Goal: Task Accomplishment & Management: Use online tool/utility

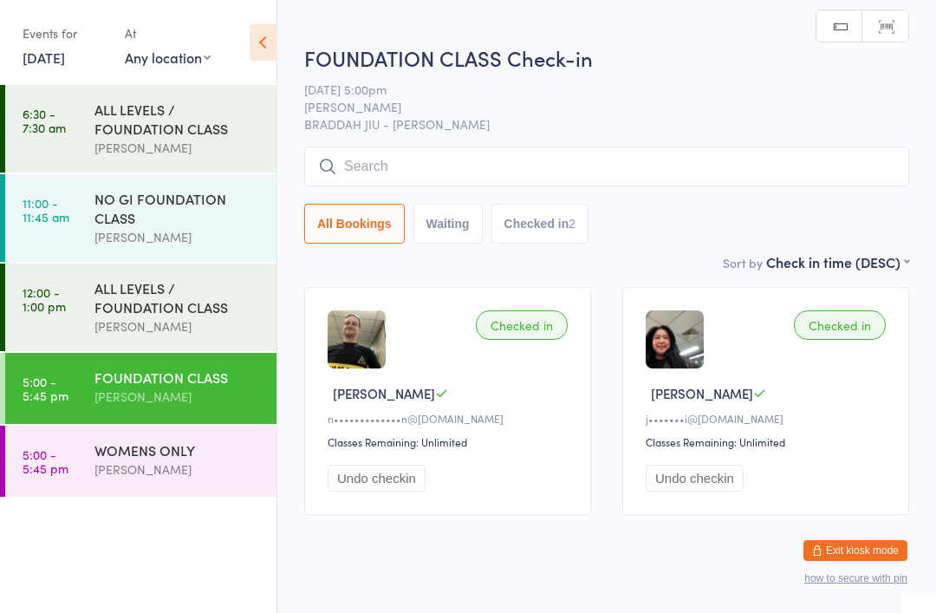
click at [385, 157] on input "search" at bounding box center [606, 166] width 605 height 40
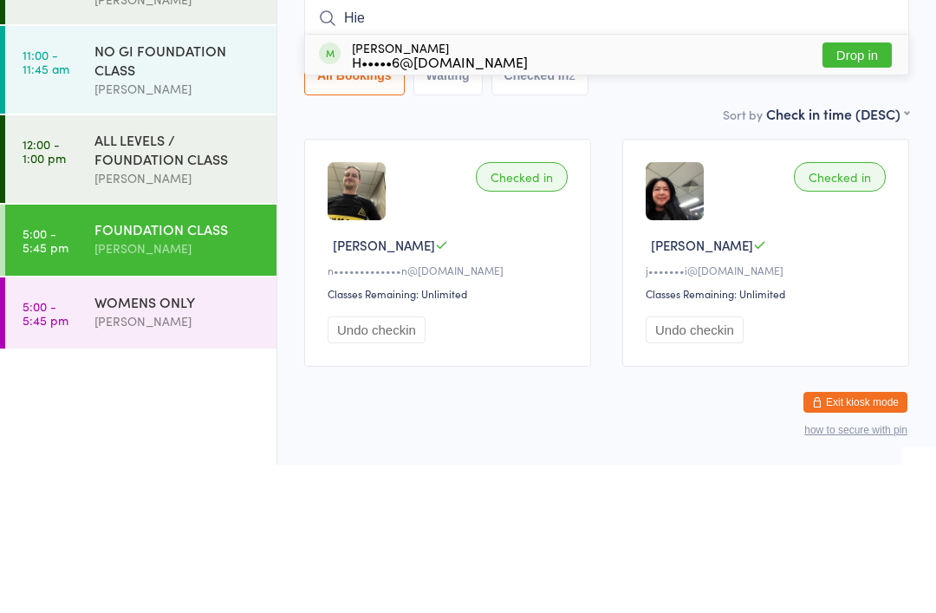
type input "Hie"
click at [382, 203] on div "H•••••6@[DOMAIN_NAME]" at bounding box center [440, 210] width 176 height 14
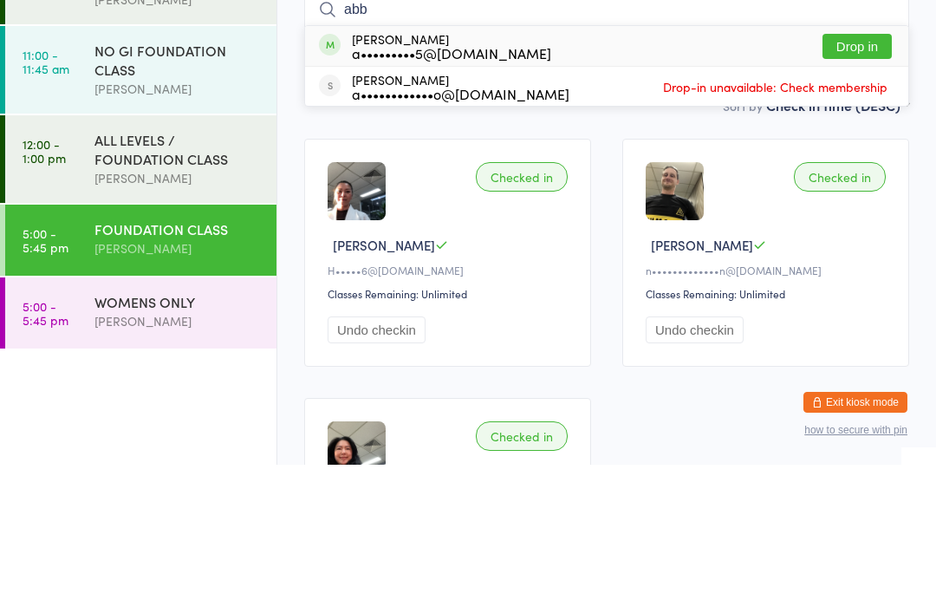
type input "abb"
click at [375, 180] on div "[PERSON_NAME] a•••••••••5@[DOMAIN_NAME]" at bounding box center [451, 194] width 199 height 28
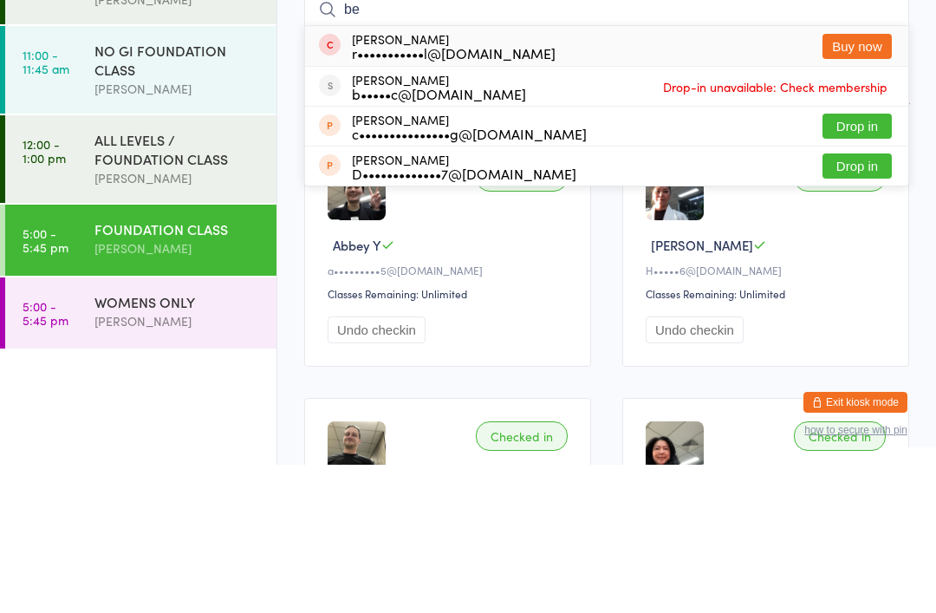
type input "b"
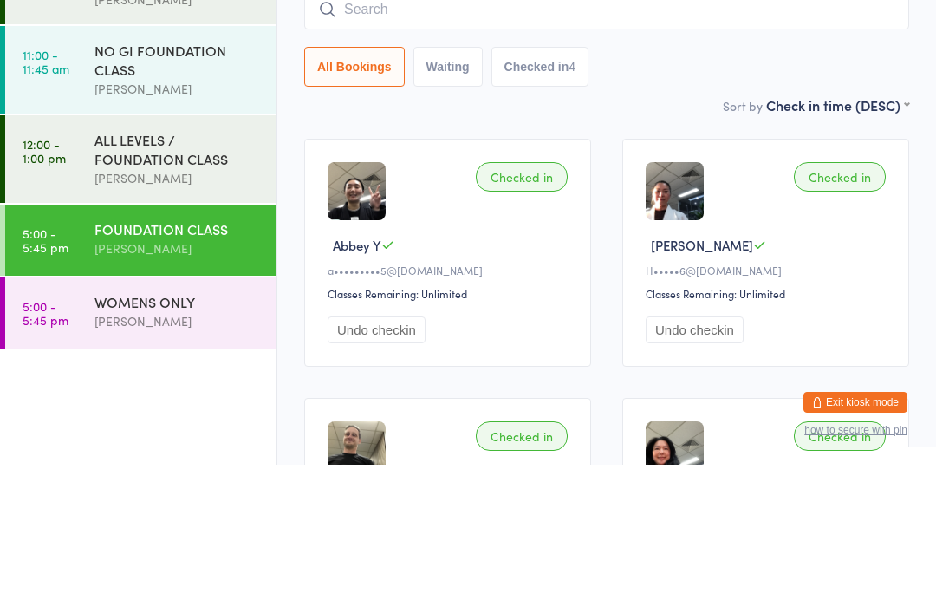
click at [760, 138] on input "search" at bounding box center [606, 158] width 605 height 40
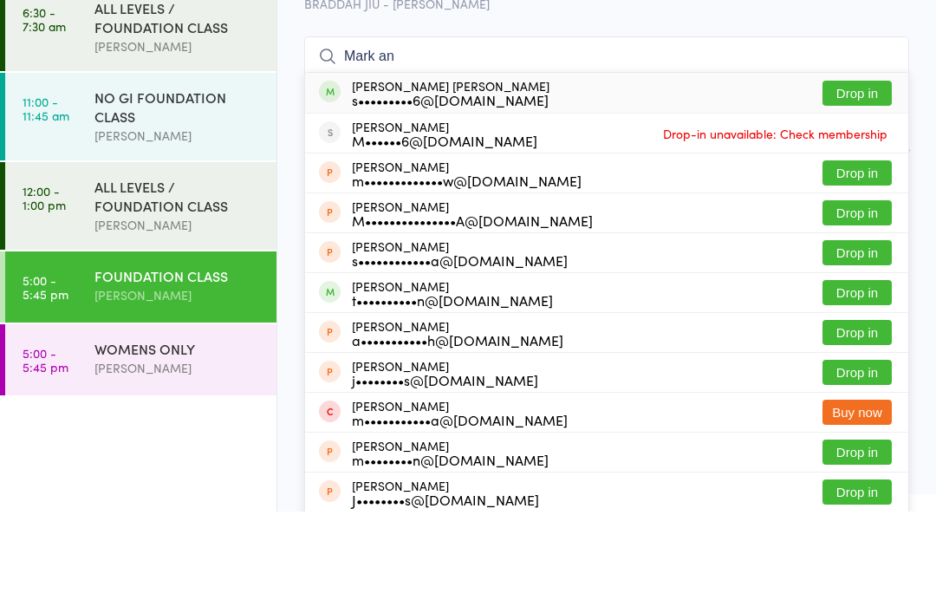
type input "Mark an"
click at [872, 182] on button "Drop in" at bounding box center [856, 194] width 69 height 25
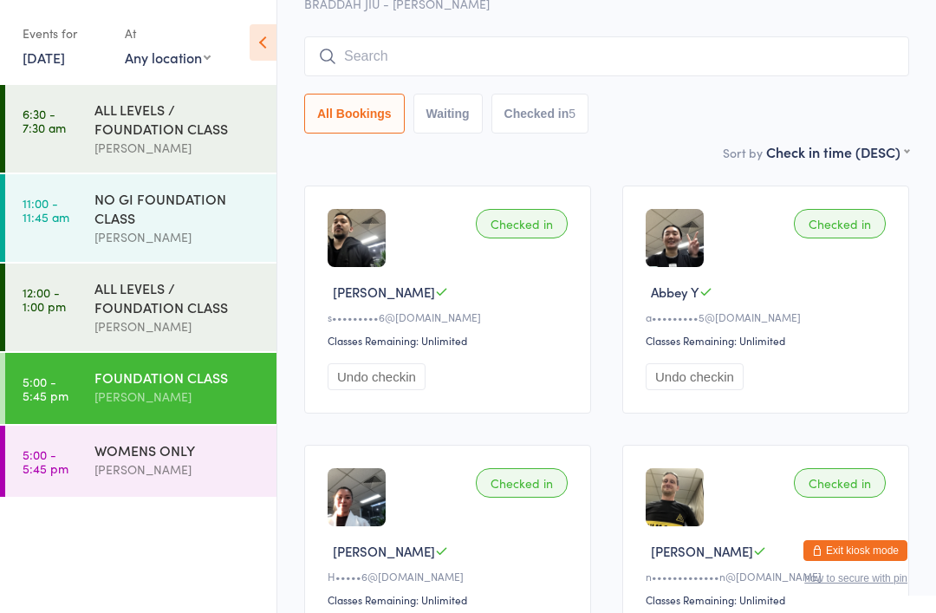
click at [400, 49] on input "search" at bounding box center [606, 56] width 605 height 40
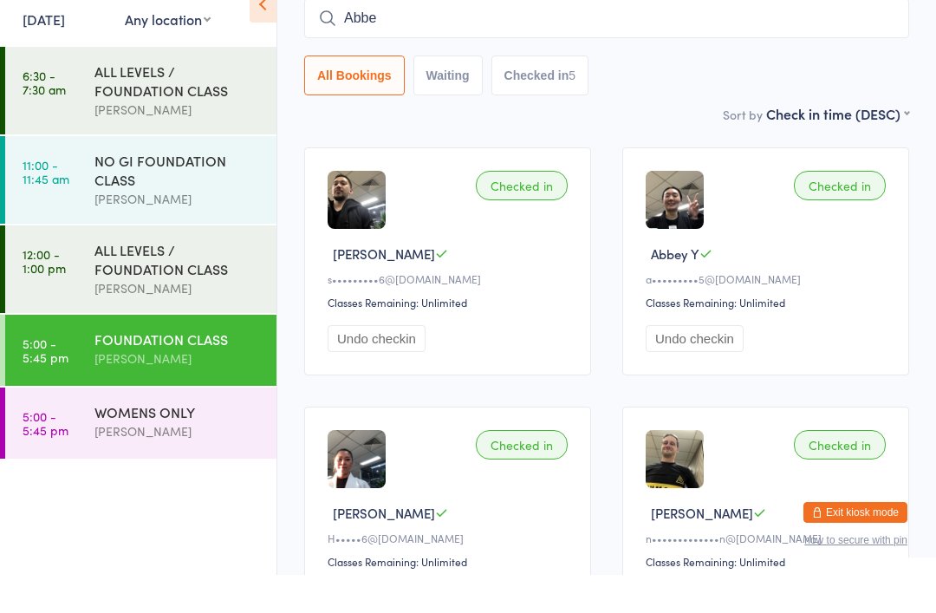
type input "Abbey"
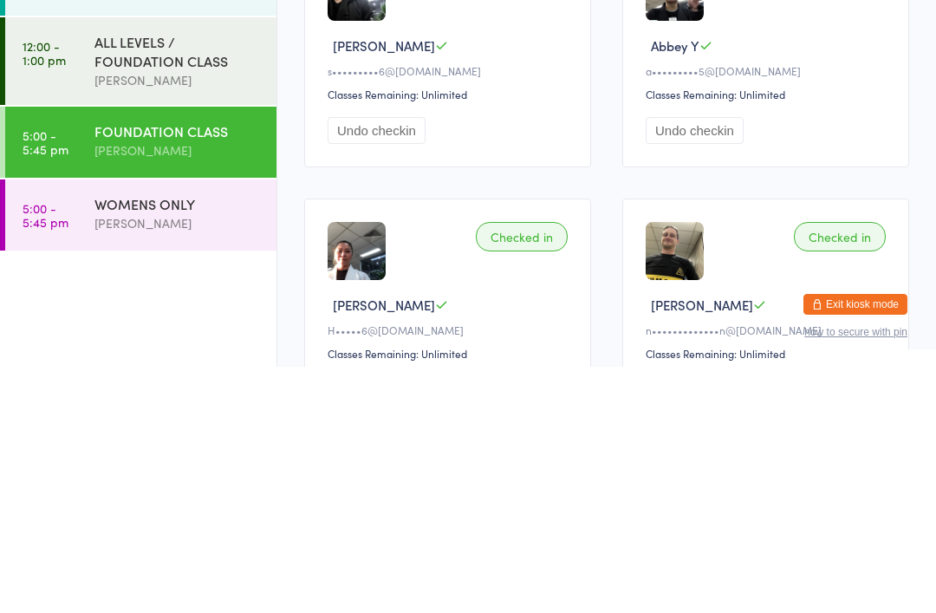
click at [93, 425] on link "5:00 - 5:45 pm WOMENS ONLY [PERSON_NAME]" at bounding box center [140, 460] width 271 height 71
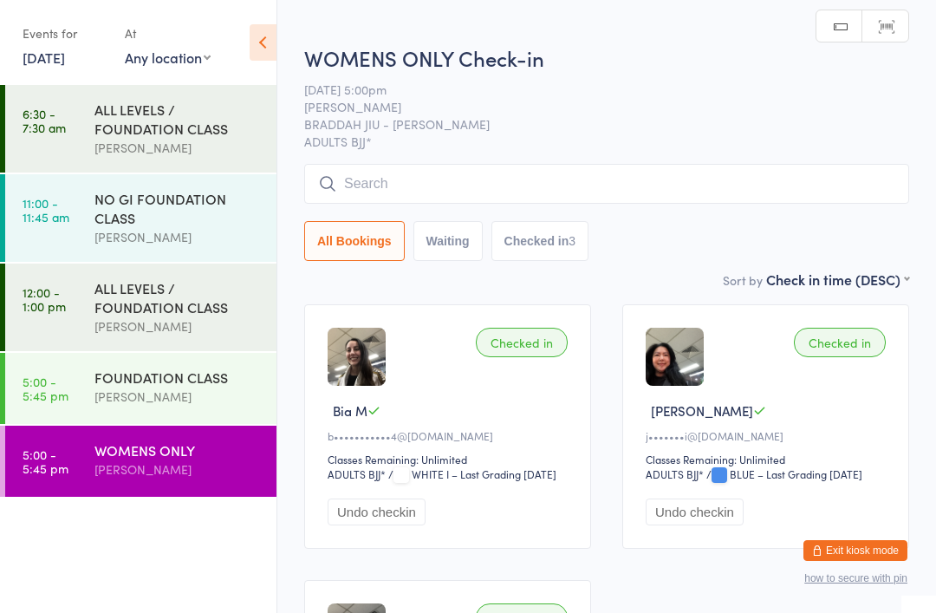
click at [355, 176] on input "search" at bounding box center [606, 184] width 605 height 40
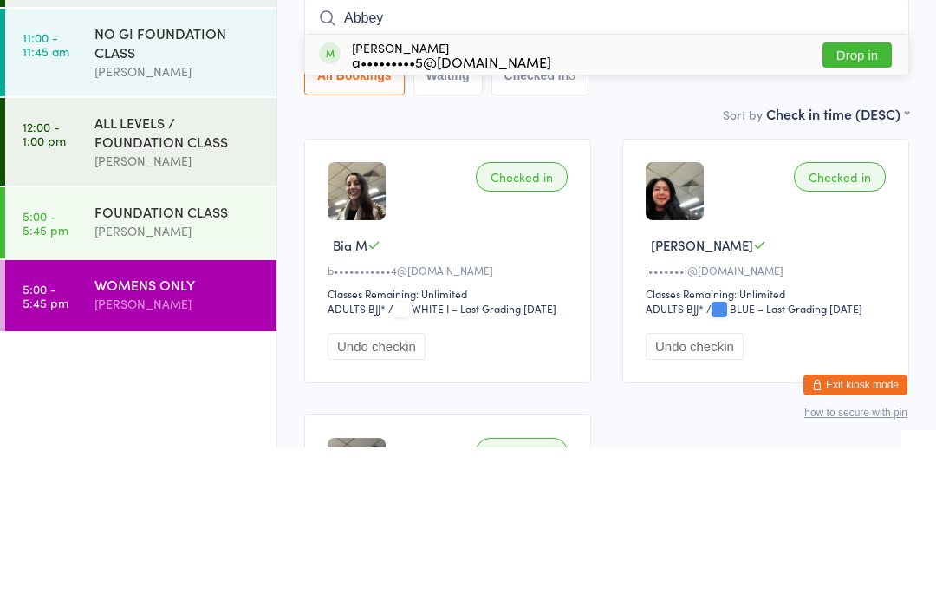
type input "Abbey"
click at [868, 208] on button "Drop in" at bounding box center [856, 220] width 69 height 25
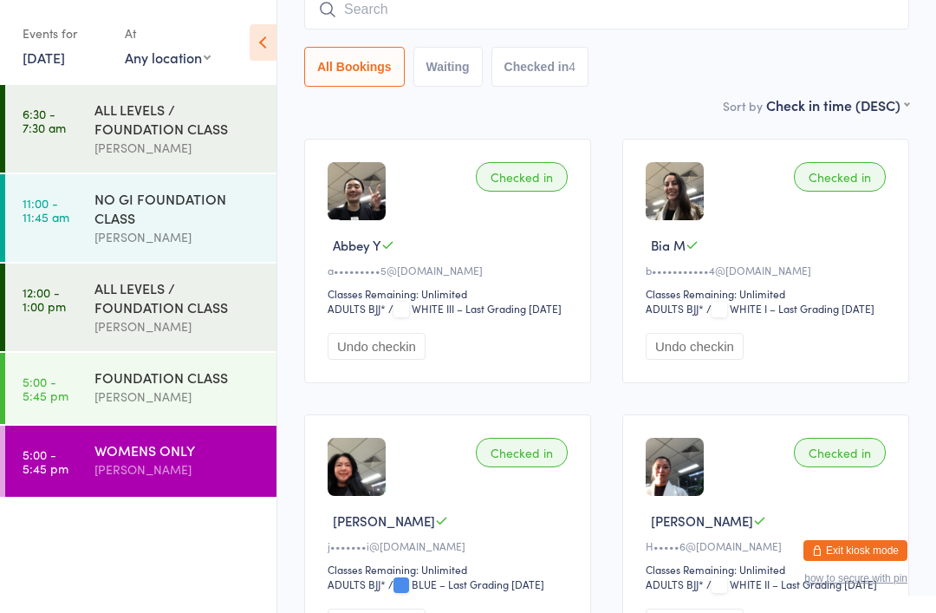
click at [365, 29] on input "search" at bounding box center [606, 10] width 605 height 40
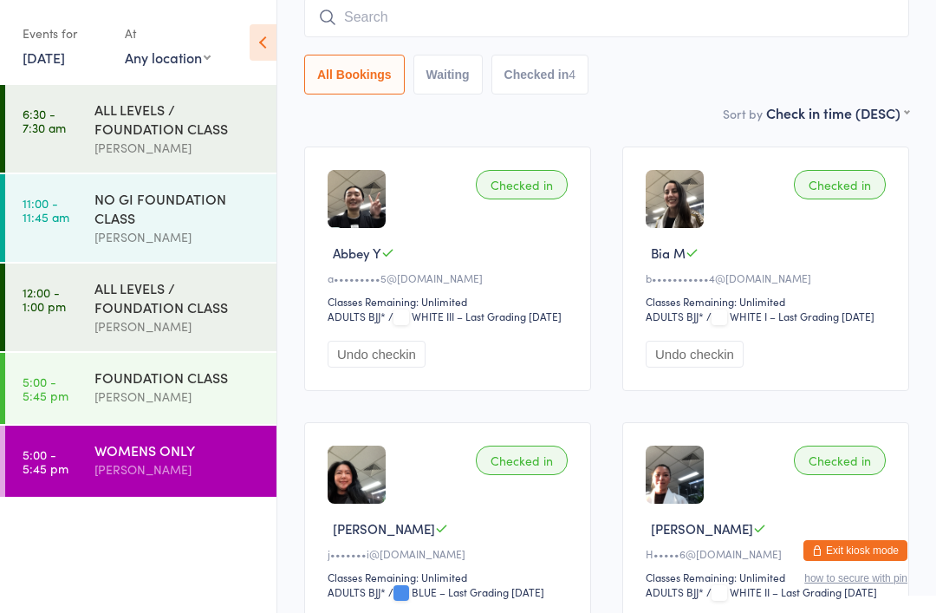
scroll to position [157, 0]
click at [185, 204] on div "NO GI FOUNDATION CLASS" at bounding box center [177, 208] width 167 height 38
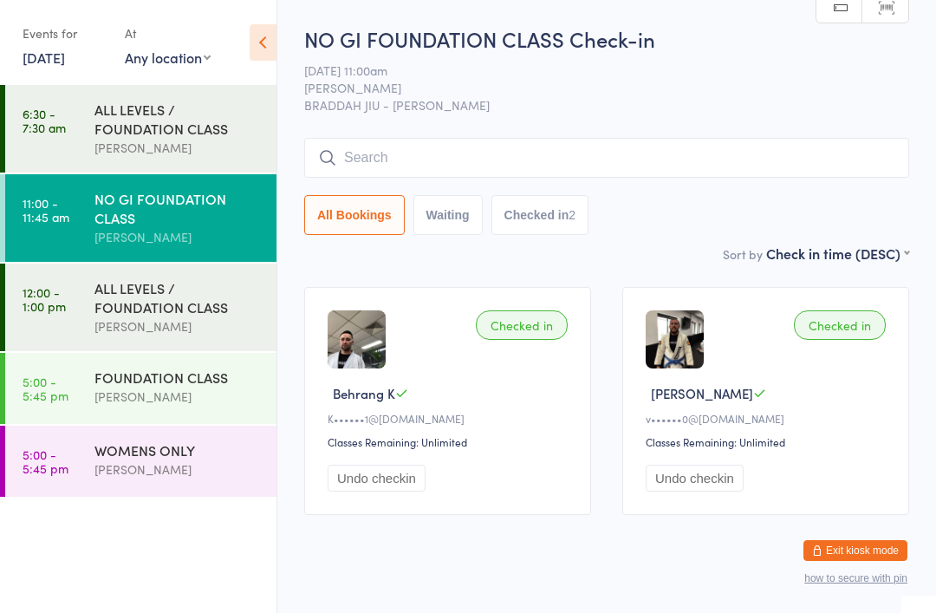
click at [185, 280] on div "ALL LEVELS / FOUNDATION CLASS [PERSON_NAME]" at bounding box center [185, 307] width 182 height 88
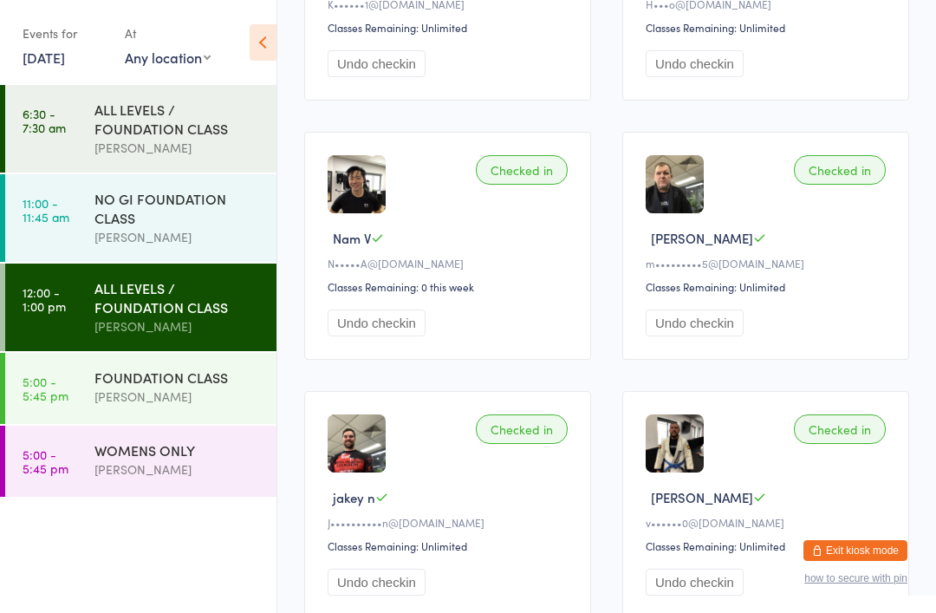
scroll to position [512, 0]
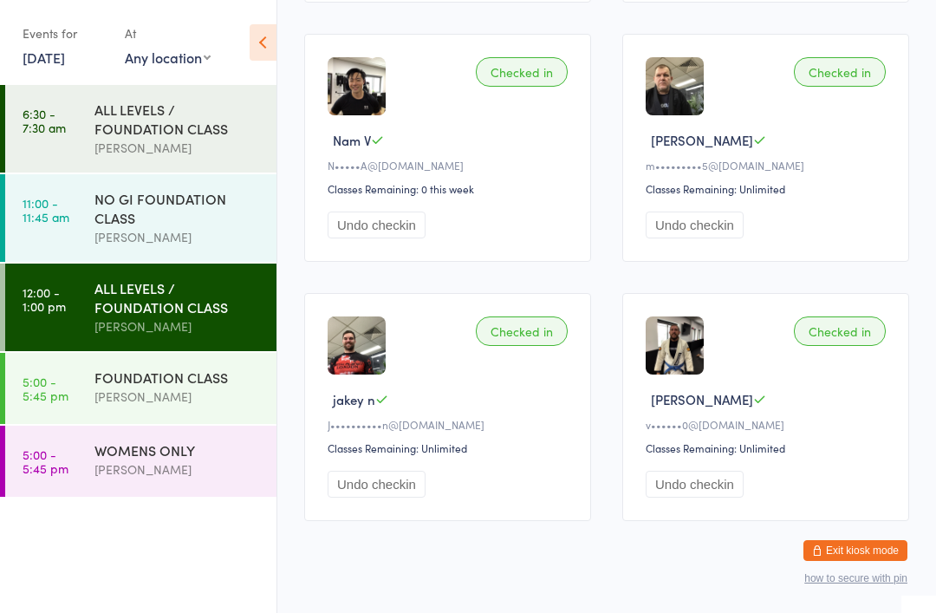
click at [158, 406] on div "[PERSON_NAME]" at bounding box center [177, 396] width 167 height 20
